Goal: Transaction & Acquisition: Purchase product/service

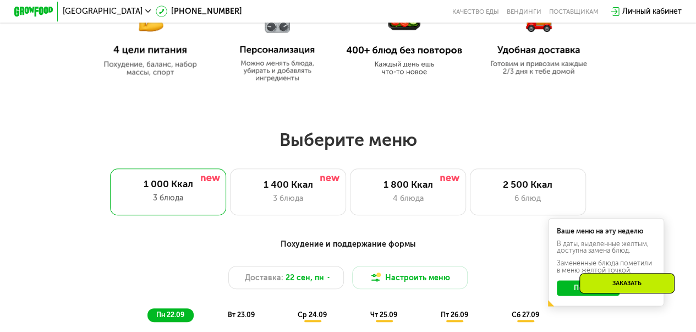
scroll to position [514, 0]
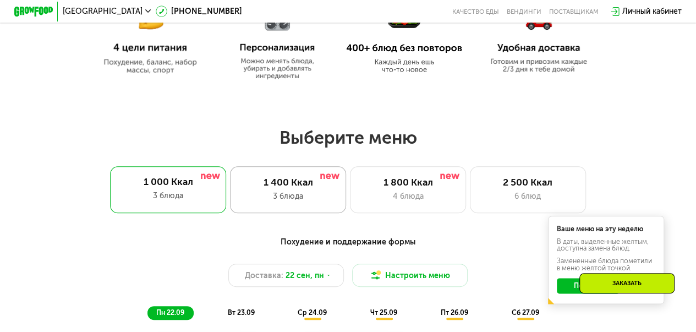
click at [325, 188] on div "1 400 Ккал" at bounding box center [288, 183] width 96 height 12
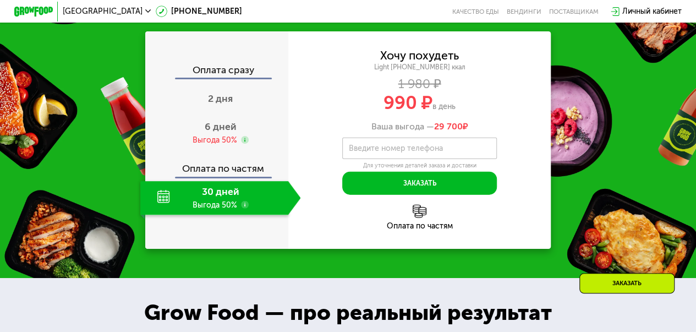
scroll to position [1203, 0]
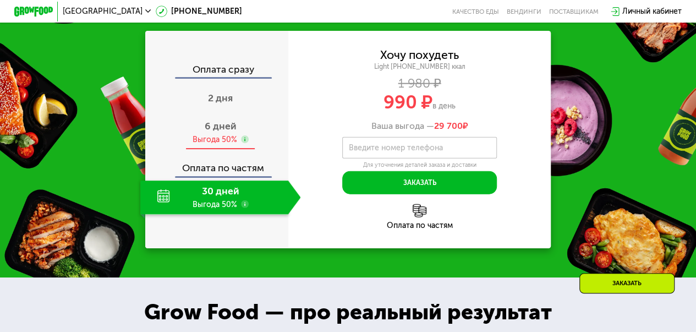
click at [226, 145] on div "Выгода 50%" at bounding box center [215, 139] width 45 height 10
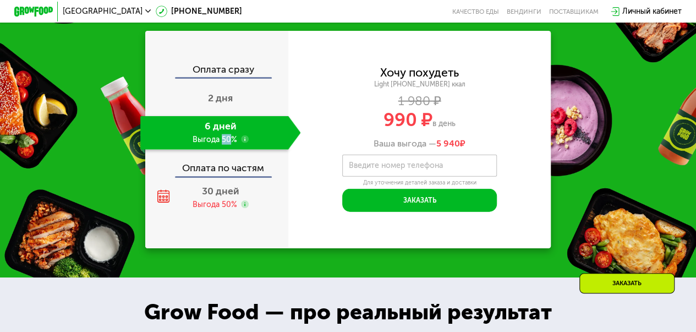
click at [226, 147] on div "6 дней Выгода 50%" at bounding box center [214, 133] width 148 height 34
click at [218, 175] on div "Оплата по частям" at bounding box center [217, 164] width 142 height 22
click at [211, 197] on span "30 дней" at bounding box center [220, 191] width 37 height 12
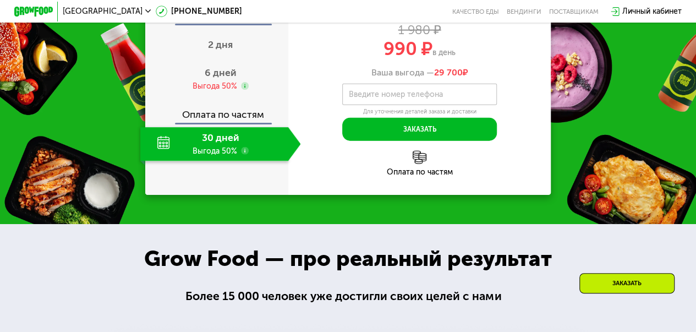
scroll to position [1249, 0]
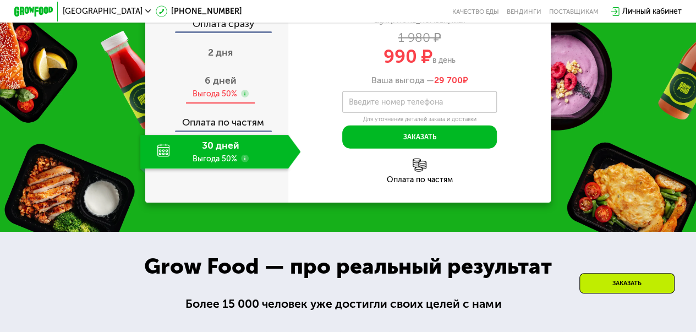
click at [218, 99] on div "Выгода 50%" at bounding box center [215, 94] width 45 height 10
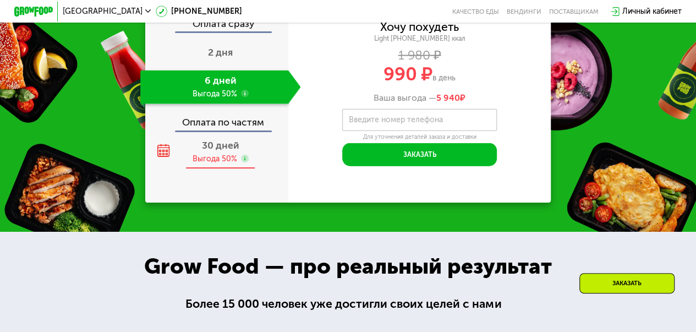
click at [207, 164] on div "Выгода 50%" at bounding box center [215, 158] width 45 height 10
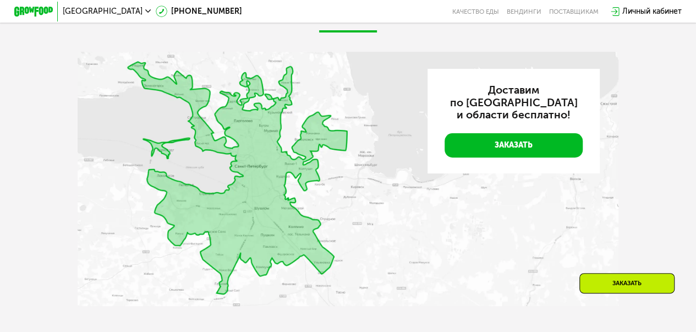
scroll to position [2192, 0]
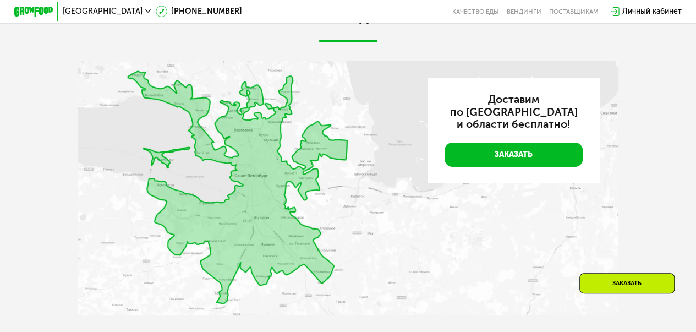
click at [134, 167] on img at bounding box center [348, 188] width 541 height 254
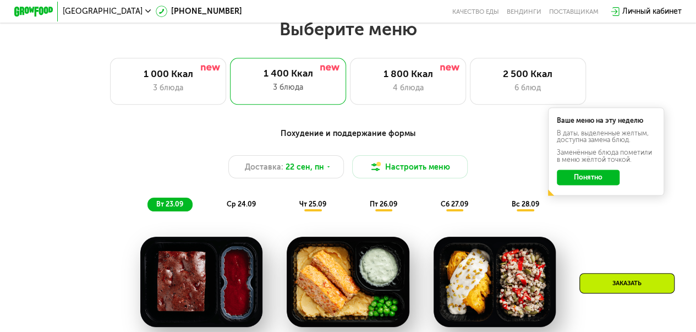
scroll to position [615, 0]
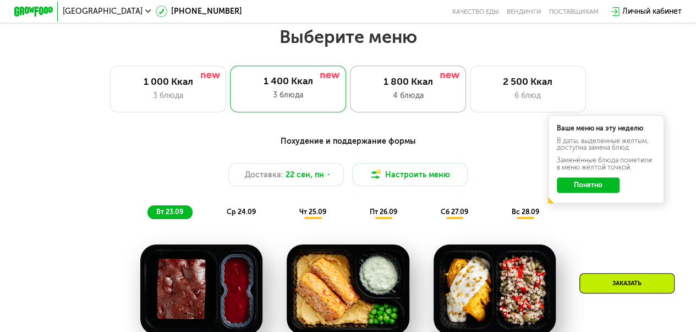
click at [368, 95] on div "4 блюда" at bounding box center [408, 96] width 96 height 12
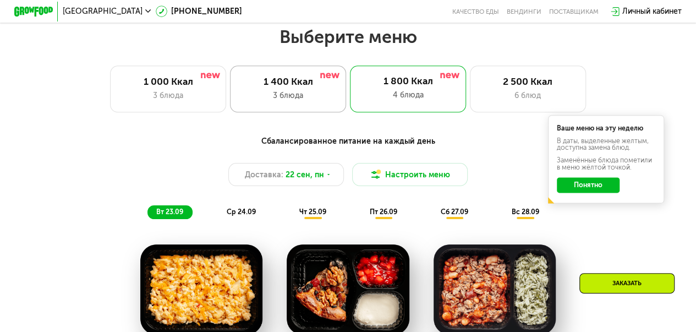
click at [334, 87] on div "1 400 Ккал" at bounding box center [288, 82] width 96 height 12
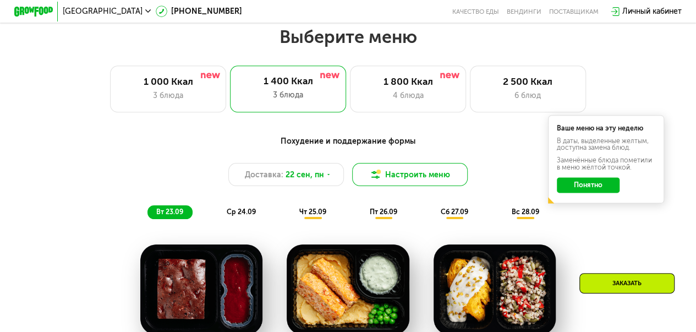
click at [367, 178] on button "Настроить меню" at bounding box center [410, 174] width 116 height 23
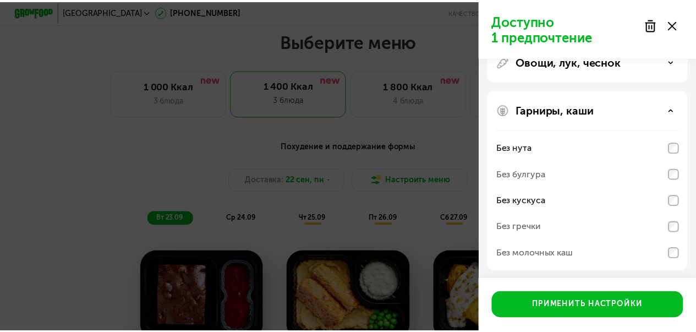
scroll to position [172, 0]
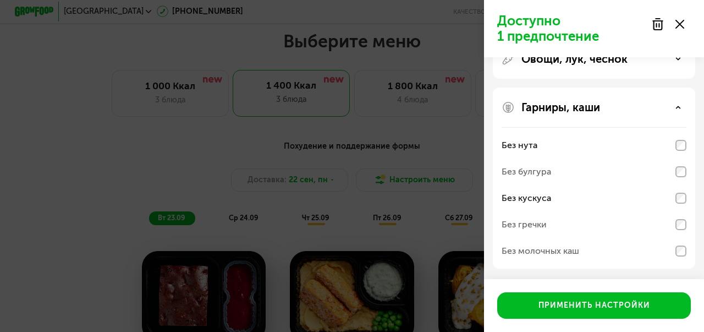
click at [402, 193] on div "Доступно 1 предпочтение Аллергены Десерты, выпечка, сахар Мясо, рыба Овощи, лук…" at bounding box center [352, 166] width 704 height 332
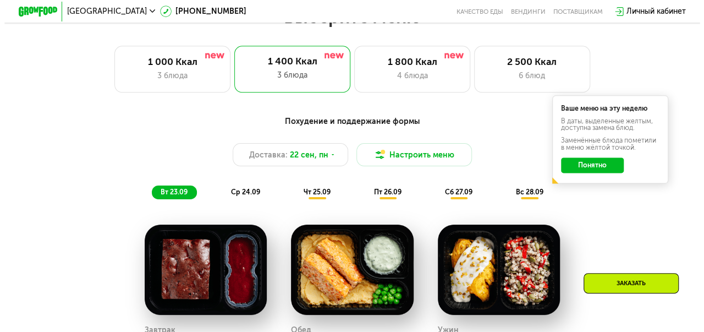
scroll to position [634, 0]
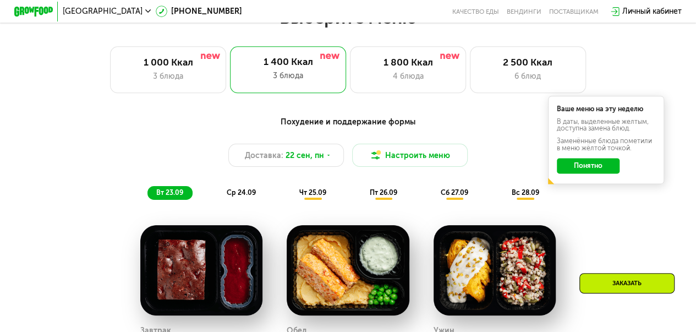
click at [383, 177] on div "Похудение и поддержание формы Доставка: [DATE] Настроить меню вт 23.09 ср 24.09…" at bounding box center [348, 158] width 572 height 84
click at [384, 172] on div "Похудение и поддержание формы Доставка: [DATE] Настроить меню вт 23.09 ср 24.09…" at bounding box center [348, 158] width 572 height 84
click at [388, 163] on button "Настроить меню" at bounding box center [410, 155] width 116 height 23
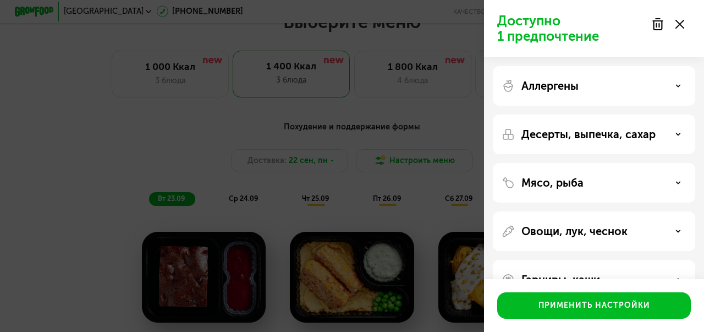
click at [534, 126] on div "Десерты, выпечка, сахар" at bounding box center [594, 134] width 202 height 40
click at [670, 87] on div "Аллергены" at bounding box center [594, 85] width 185 height 13
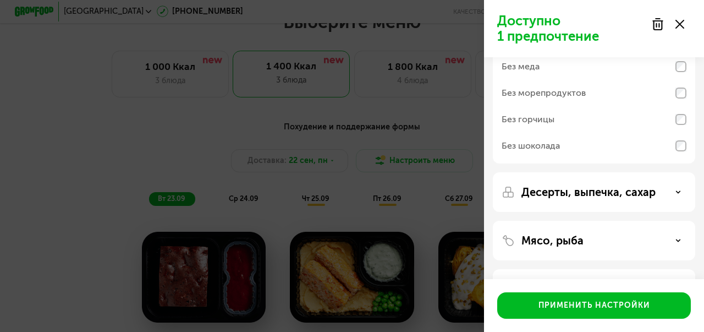
scroll to position [112, 0]
click at [633, 193] on p "Десерты, выпечка, сахар" at bounding box center [589, 190] width 134 height 13
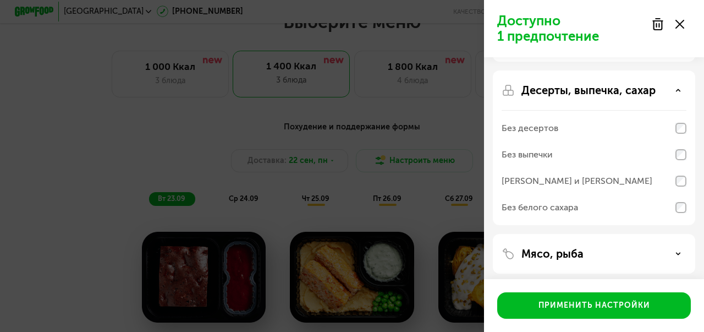
scroll to position [250, 0]
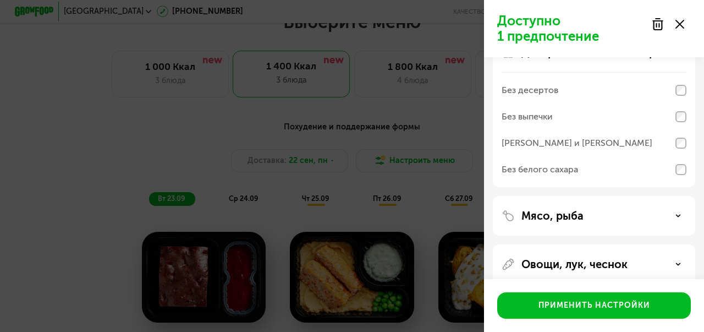
click at [631, 210] on div "Мясо, рыба" at bounding box center [594, 215] width 185 height 13
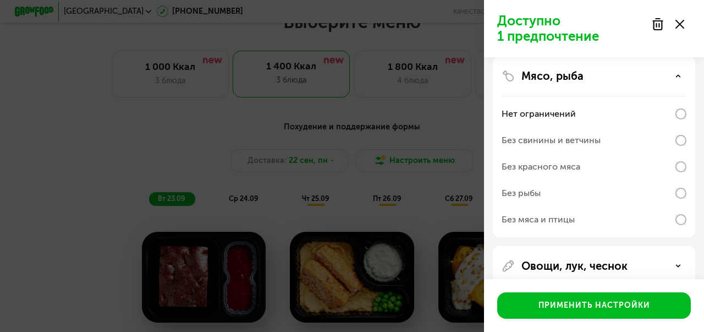
scroll to position [430, 0]
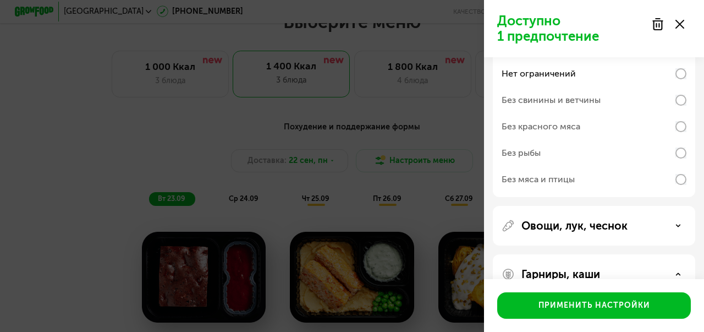
click at [647, 212] on div "Овощи, лук, чеснок" at bounding box center [594, 226] width 202 height 40
click at [646, 227] on div "Овощи, лук, чеснок" at bounding box center [594, 225] width 185 height 13
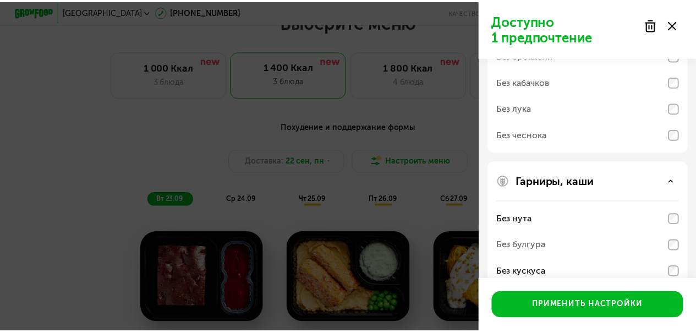
scroll to position [790, 0]
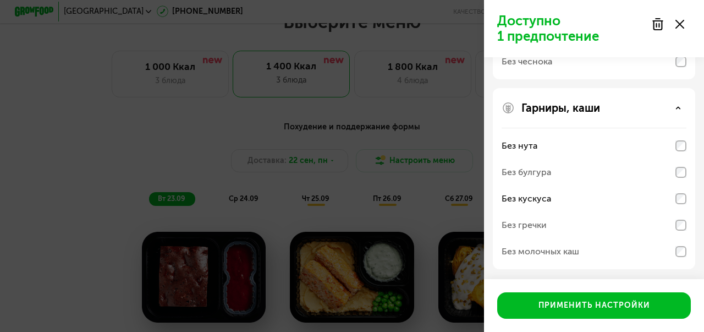
click at [681, 28] on icon at bounding box center [680, 24] width 9 height 9
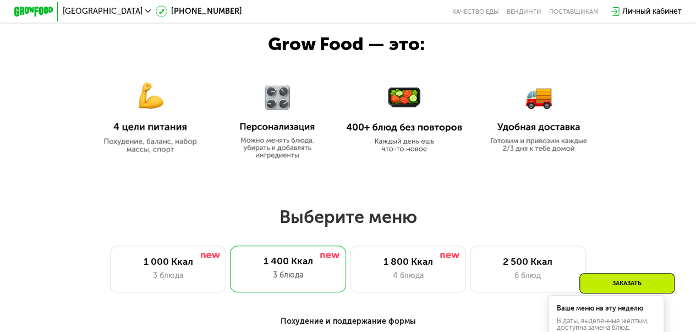
scroll to position [441, 0]
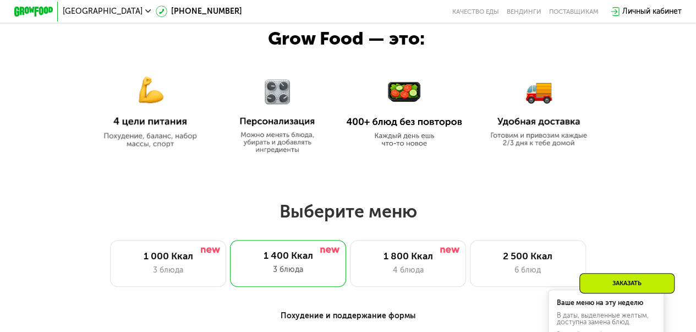
click at [424, 127] on img at bounding box center [404, 113] width 116 height 67
